Goal: Task Accomplishment & Management: Use online tool/utility

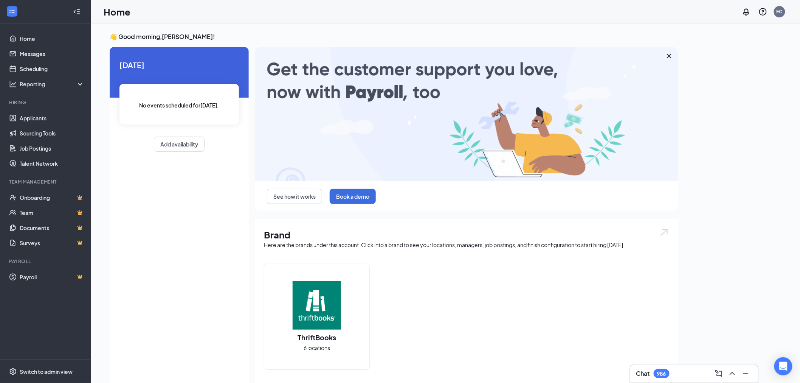
click at [662, 22] on div "Home EC" at bounding box center [446, 11] width 710 height 23
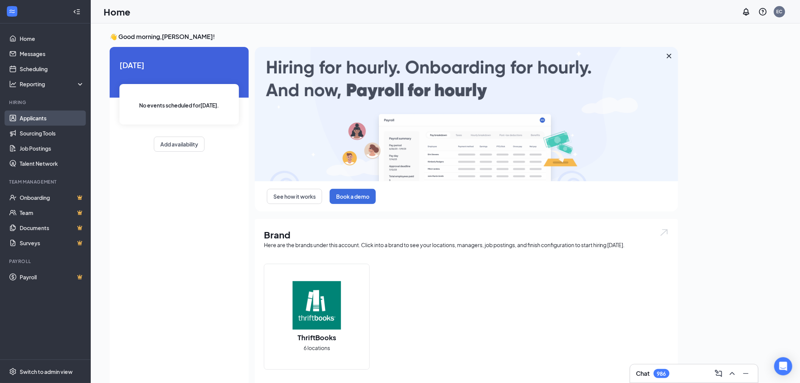
click at [53, 116] on link "Applicants" at bounding box center [52, 117] width 65 height 15
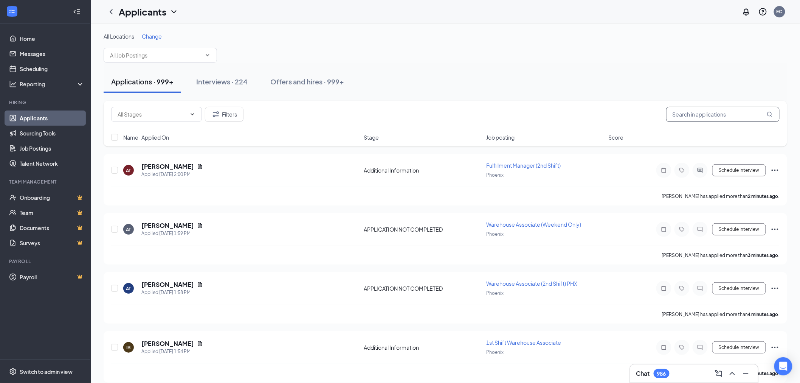
click at [688, 112] on input "text" at bounding box center [722, 114] width 113 height 15
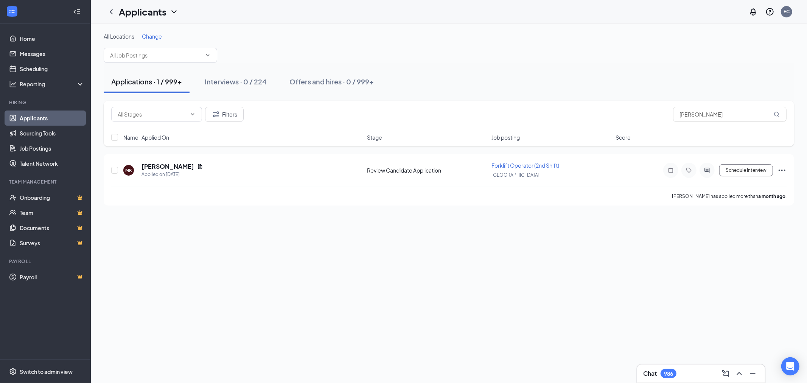
click at [0, 335] on ul "Home Messages Scheduling Reporting Hiring Applicants Sourcing Tools Job Posting…" at bounding box center [45, 191] width 90 height 336
drag, startPoint x: 728, startPoint y: 114, endPoint x: 584, endPoint y: 105, distance: 144.0
click at [584, 105] on div "Filters [PERSON_NAME]" at bounding box center [449, 115] width 690 height 28
type input "gur"
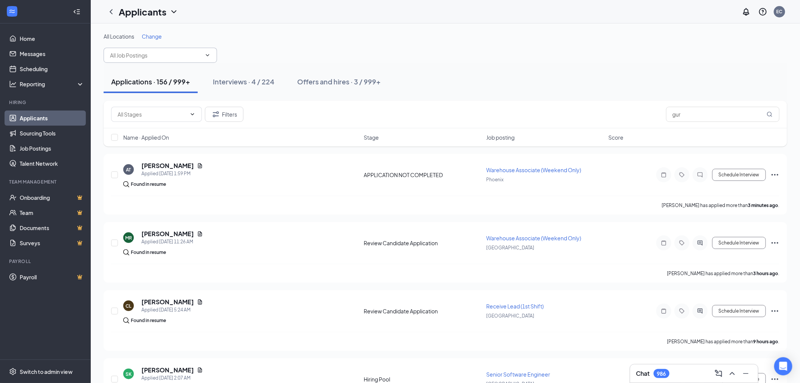
click at [165, 59] on input "text" at bounding box center [156, 55] width 92 height 8
click at [163, 71] on div "HR Coordinator ([GEOGRAPHIC_DATA])" at bounding box center [158, 72] width 98 height 8
type input "HR Coordinator ([GEOGRAPHIC_DATA])"
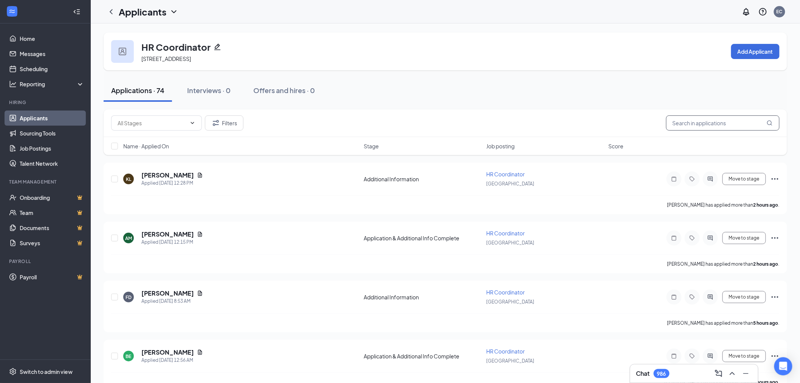
click at [684, 120] on input "text" at bounding box center [722, 122] width 113 height 15
type input "gur"
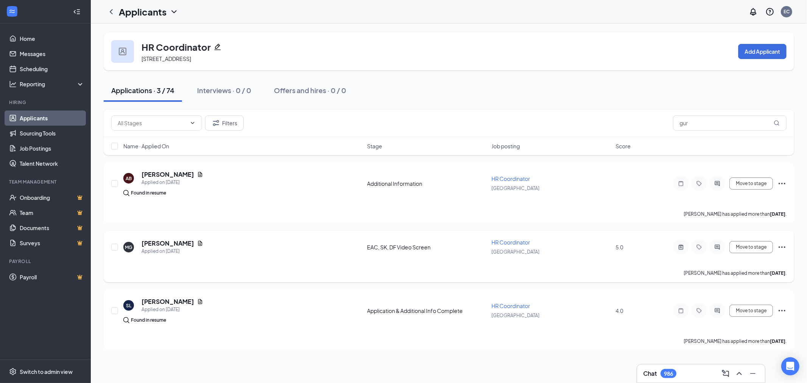
click at [156, 238] on div "MG [PERSON_NAME] Applied on [DATE] EAC, [GEOGRAPHIC_DATA], DF Video Screen HR C…" at bounding box center [448, 250] width 675 height 25
click at [156, 243] on h5 "[PERSON_NAME]" at bounding box center [167, 243] width 53 height 8
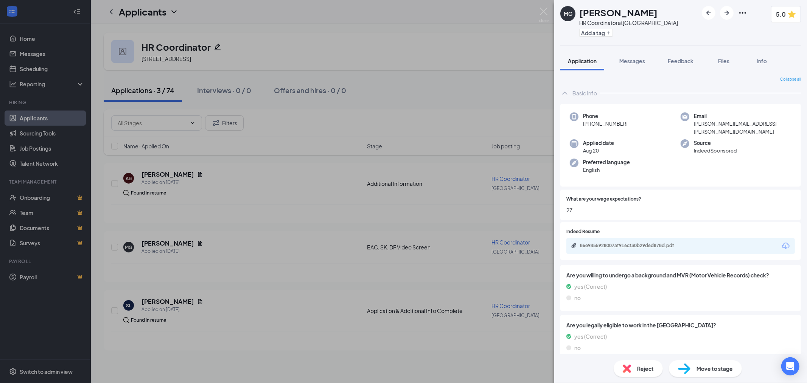
click at [744, 155] on div "Phone [PHONE_NUMBER] Email [PERSON_NAME][EMAIL_ADDRESS][PERSON_NAME][DOMAIN_NAM…" at bounding box center [680, 145] width 241 height 83
click at [658, 242] on div "86e9455928007af916cf30b29d6d878d.pdf" at bounding box center [633, 245] width 106 height 6
